Goal: Transaction & Acquisition: Purchase product/service

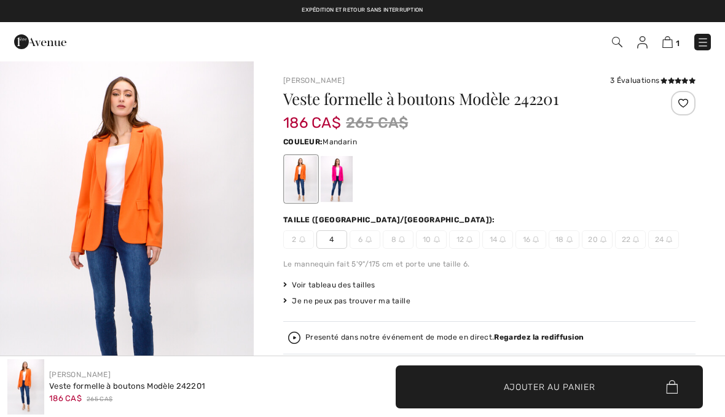
checkbox input "true"
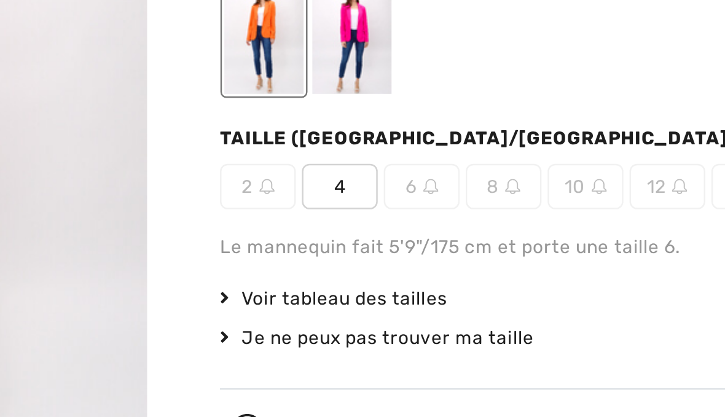
click at [283, 280] on span "Voir tableau des tailles" at bounding box center [329, 285] width 92 height 11
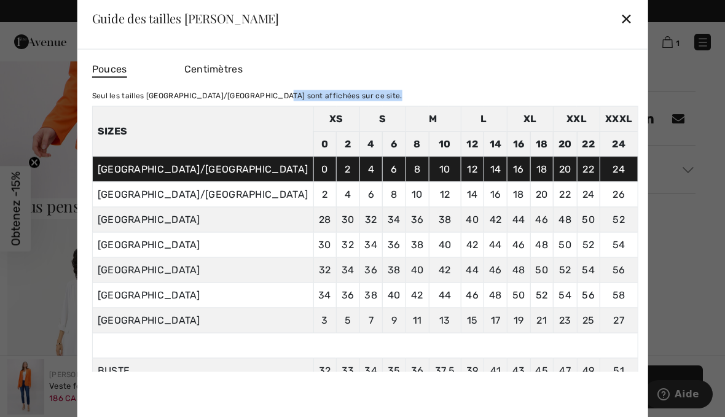
click at [620, 31] on div "✕" at bounding box center [626, 19] width 13 height 26
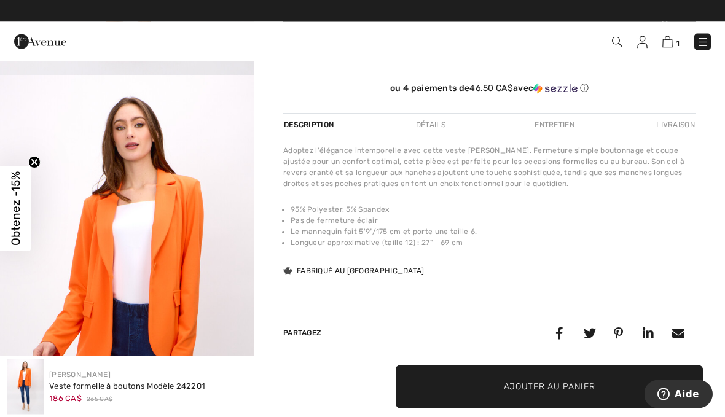
scroll to position [366, 0]
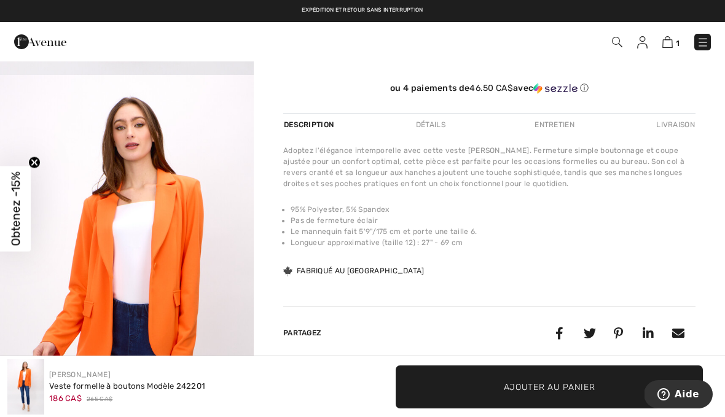
click at [85, 210] on img "2 / 6" at bounding box center [127, 265] width 254 height 381
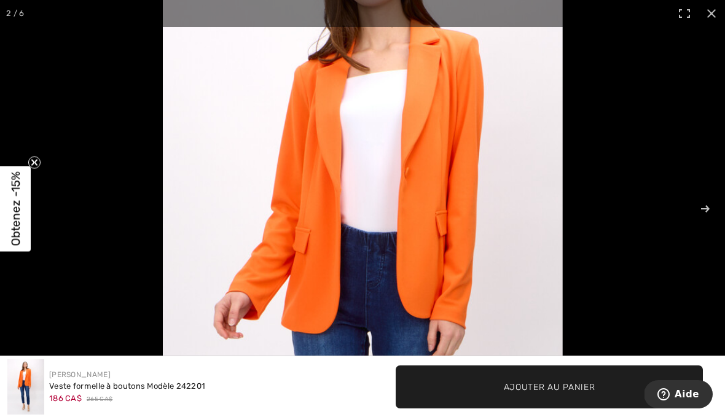
click at [2, 203] on span "Obtenez -15%" at bounding box center [15, 208] width 31 height 85
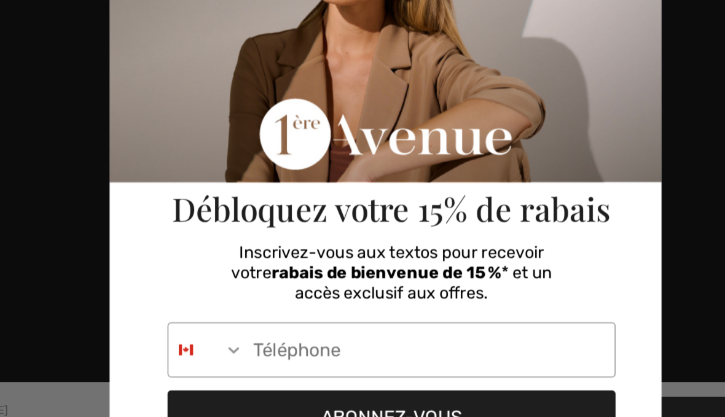
click at [268, 316] on input "Phone Number" at bounding box center [392, 334] width 248 height 36
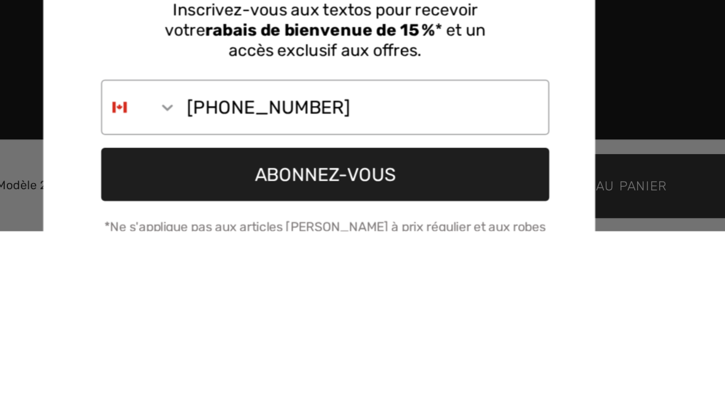
type input "819-364-3182"
click at [217, 361] on button "ABONNEZ-VOUS" at bounding box center [366, 379] width 299 height 36
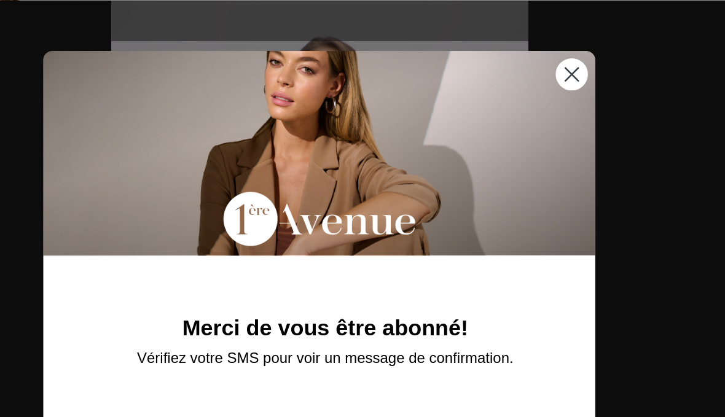
scroll to position [499, 0]
click at [527, 50] on icon "Close dialog" at bounding box center [531, 49] width 9 height 9
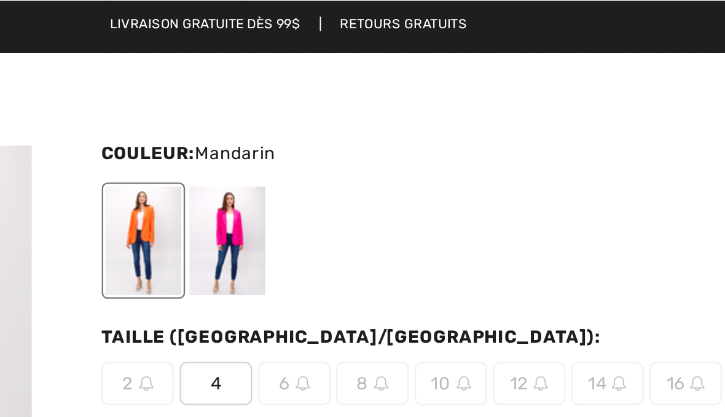
scroll to position [77, 0]
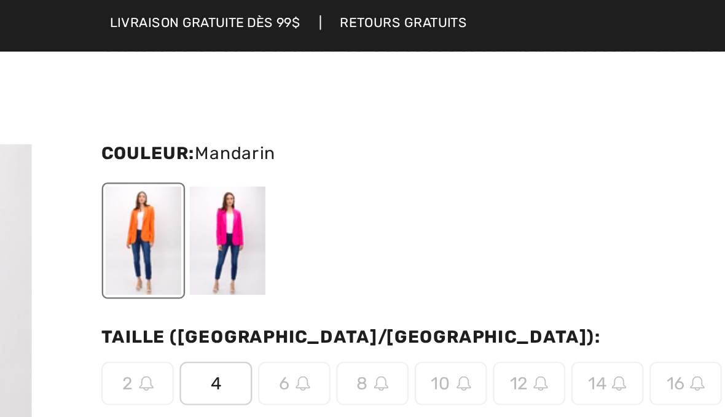
click at [285, 92] on div at bounding box center [301, 102] width 32 height 46
click at [285, 94] on div at bounding box center [301, 102] width 32 height 46
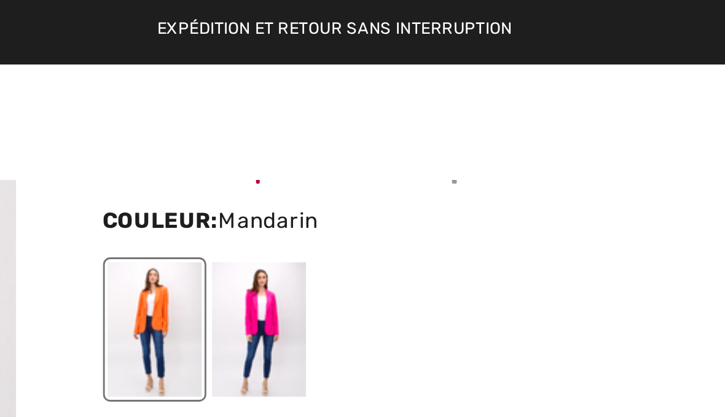
scroll to position [65, 0]
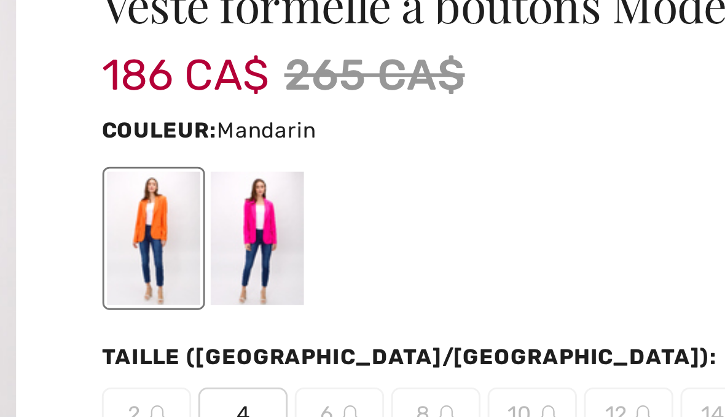
click at [285, 91] on div at bounding box center [301, 114] width 32 height 46
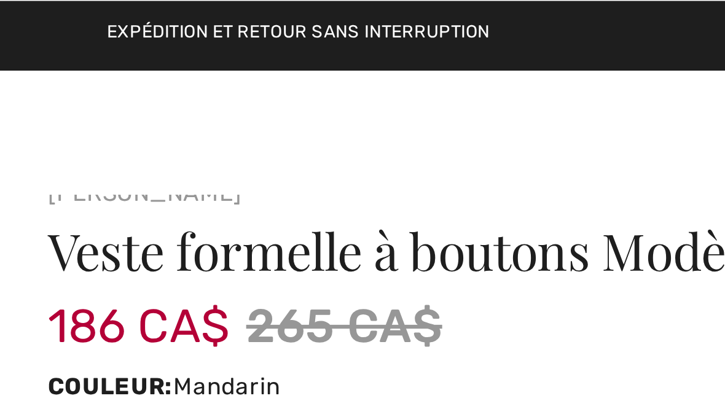
scroll to position [0, 0]
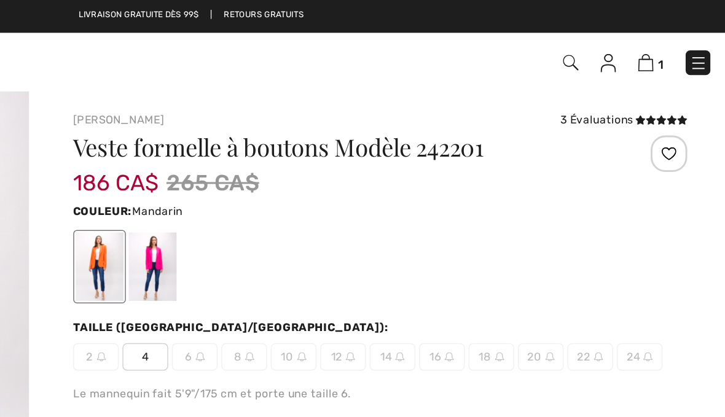
click at [662, 43] on img at bounding box center [667, 42] width 10 height 12
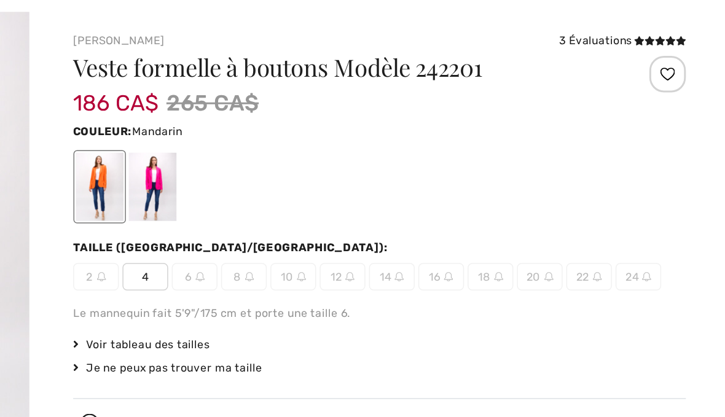
click at [316, 230] on span "4" at bounding box center [331, 239] width 31 height 18
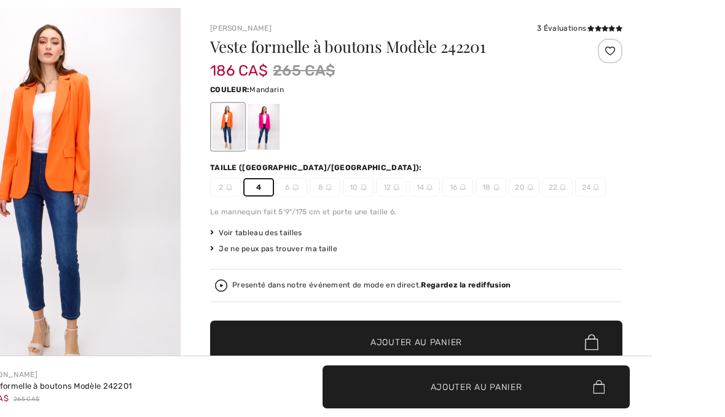
scroll to position [92, 0]
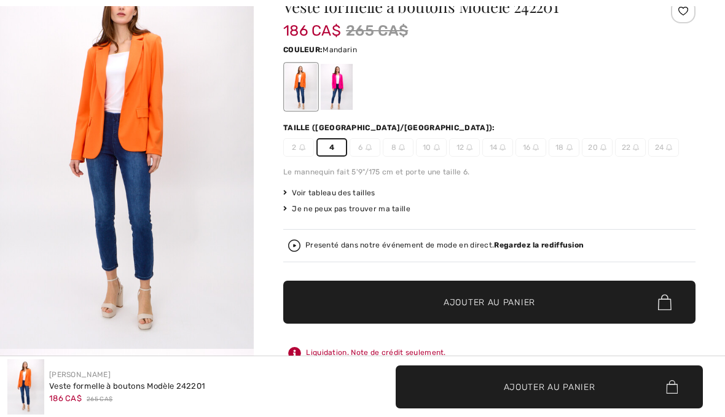
click at [328, 304] on span "✔ Ajouté au panier Ajouter au panier" at bounding box center [489, 302] width 412 height 43
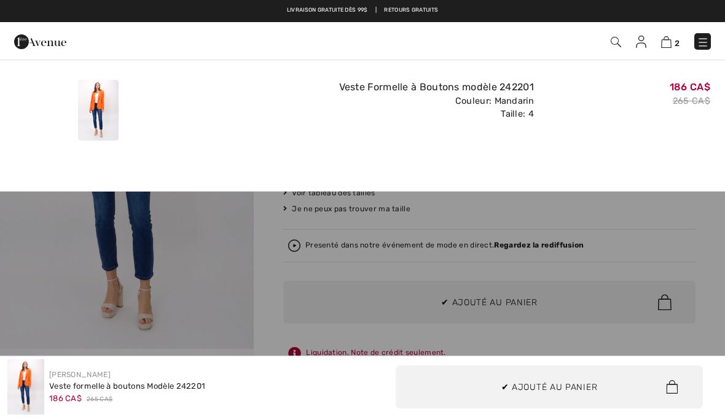
scroll to position [0, 0]
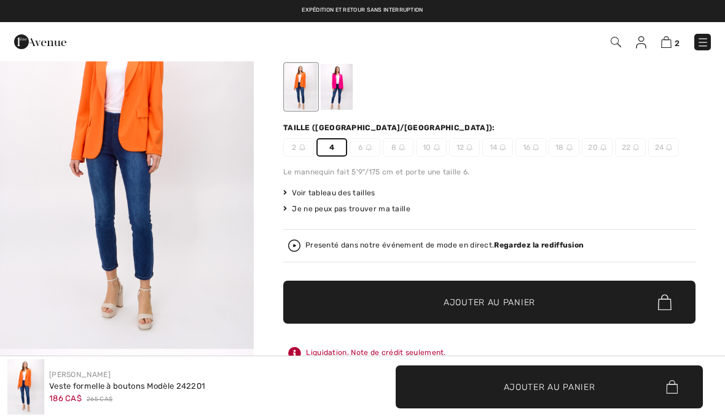
click at [336, 148] on span "4" at bounding box center [331, 147] width 31 height 18
click at [352, 301] on span "✔ Ajouté au panier Ajouter au panier" at bounding box center [489, 302] width 412 height 43
click at [671, 48] on img at bounding box center [666, 42] width 10 height 12
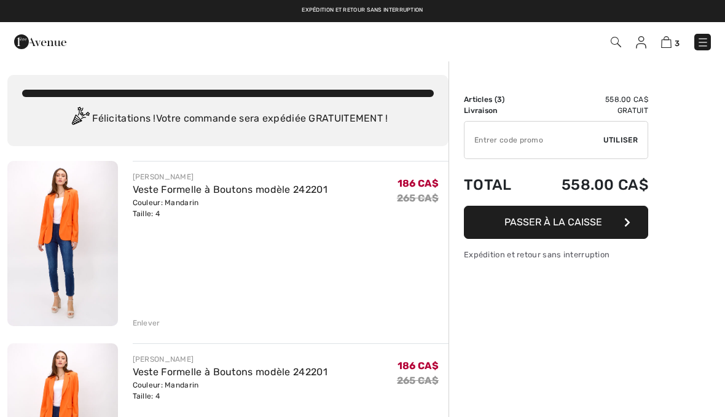
checkbox input "true"
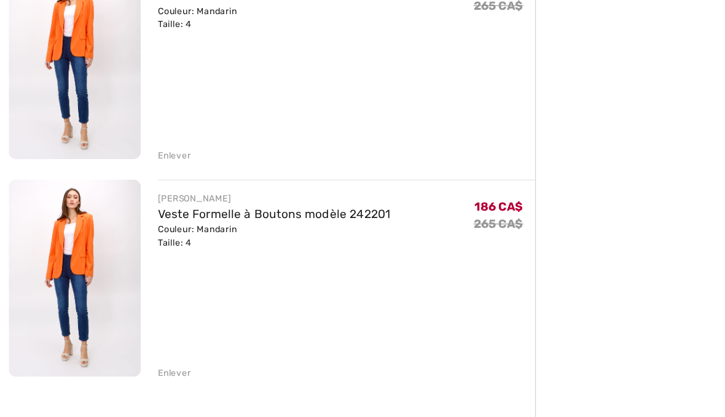
scroll to position [356, 0]
click at [143, 328] on div "Enlever" at bounding box center [147, 333] width 28 height 11
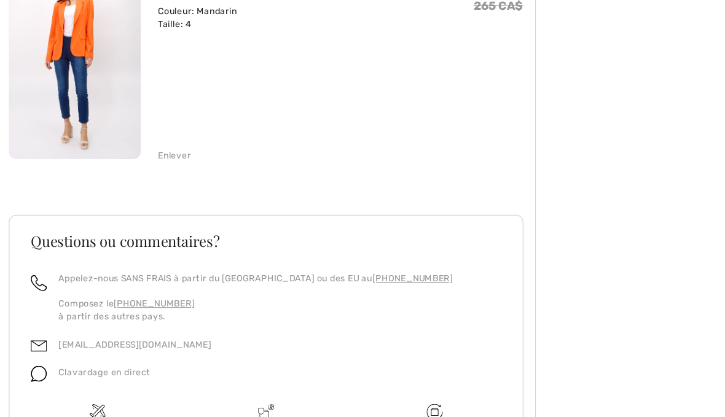
click at [133, 145] on div "Enlever" at bounding box center [147, 150] width 28 height 11
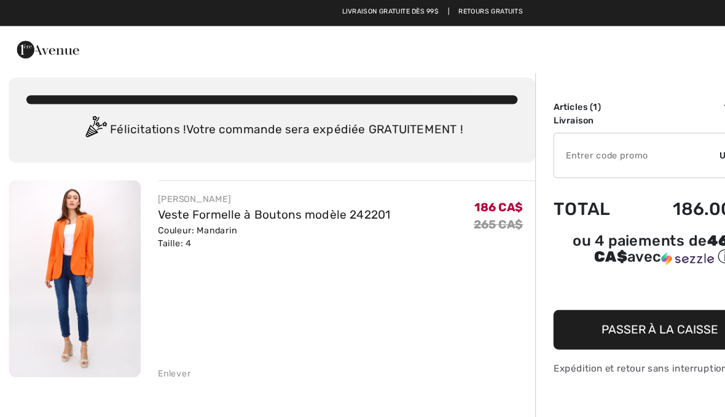
scroll to position [0, 0]
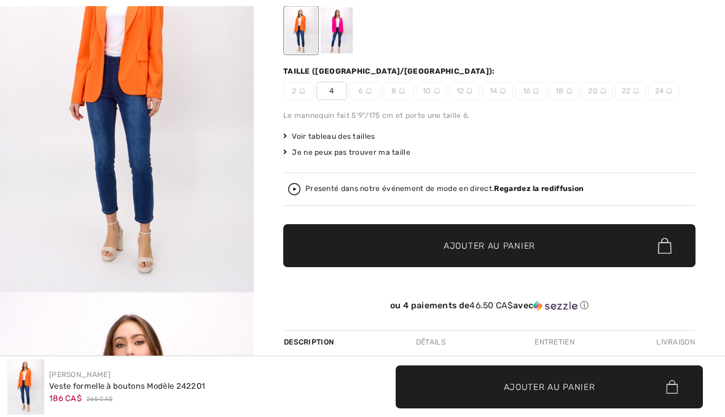
scroll to position [148, 0]
